Goal: Transaction & Acquisition: Purchase product/service

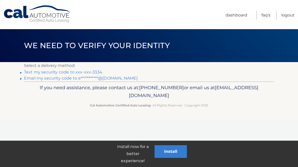
click at [99, 68] on p "Select a delivery method:" at bounding box center [149, 65] width 250 height 7
click at [61, 72] on link "Text my security code to xxx-xxx-3334" at bounding box center [63, 72] width 78 height 5
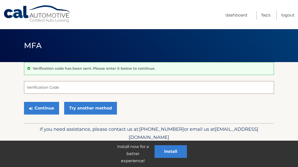
click at [65, 86] on input "Verification Code" at bounding box center [149, 87] width 250 height 13
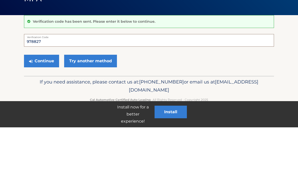
type input "978827"
click at [47, 102] on button "Continue" at bounding box center [41, 108] width 35 height 13
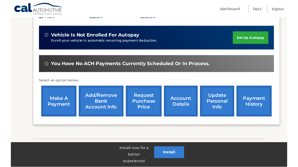
scroll to position [131, 0]
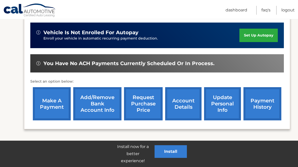
click at [58, 91] on link "make a payment" at bounding box center [52, 103] width 38 height 33
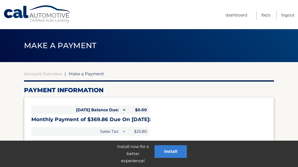
select select "YzFmNzA5M2UtOGM3NC00Yzk3LWExNDEtYjU0ZjEzMWIxM2Ex"
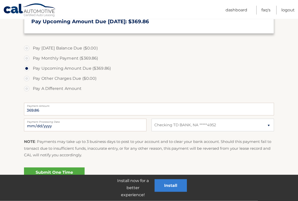
scroll to position [132, 0]
click at [120, 125] on input "2025-10-07" at bounding box center [85, 125] width 123 height 13
type input "2025-10-17"
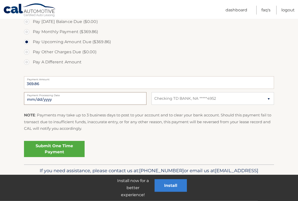
scroll to position [159, 0]
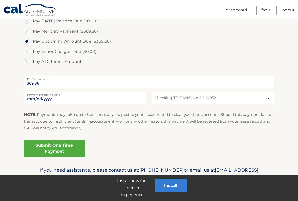
click at [73, 146] on link "Submit One Time Payment" at bounding box center [54, 149] width 61 height 16
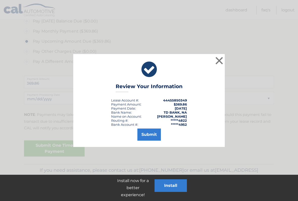
click at [155, 135] on button "Submit" at bounding box center [150, 135] width 24 height 12
